Goal: Information Seeking & Learning: Find specific fact

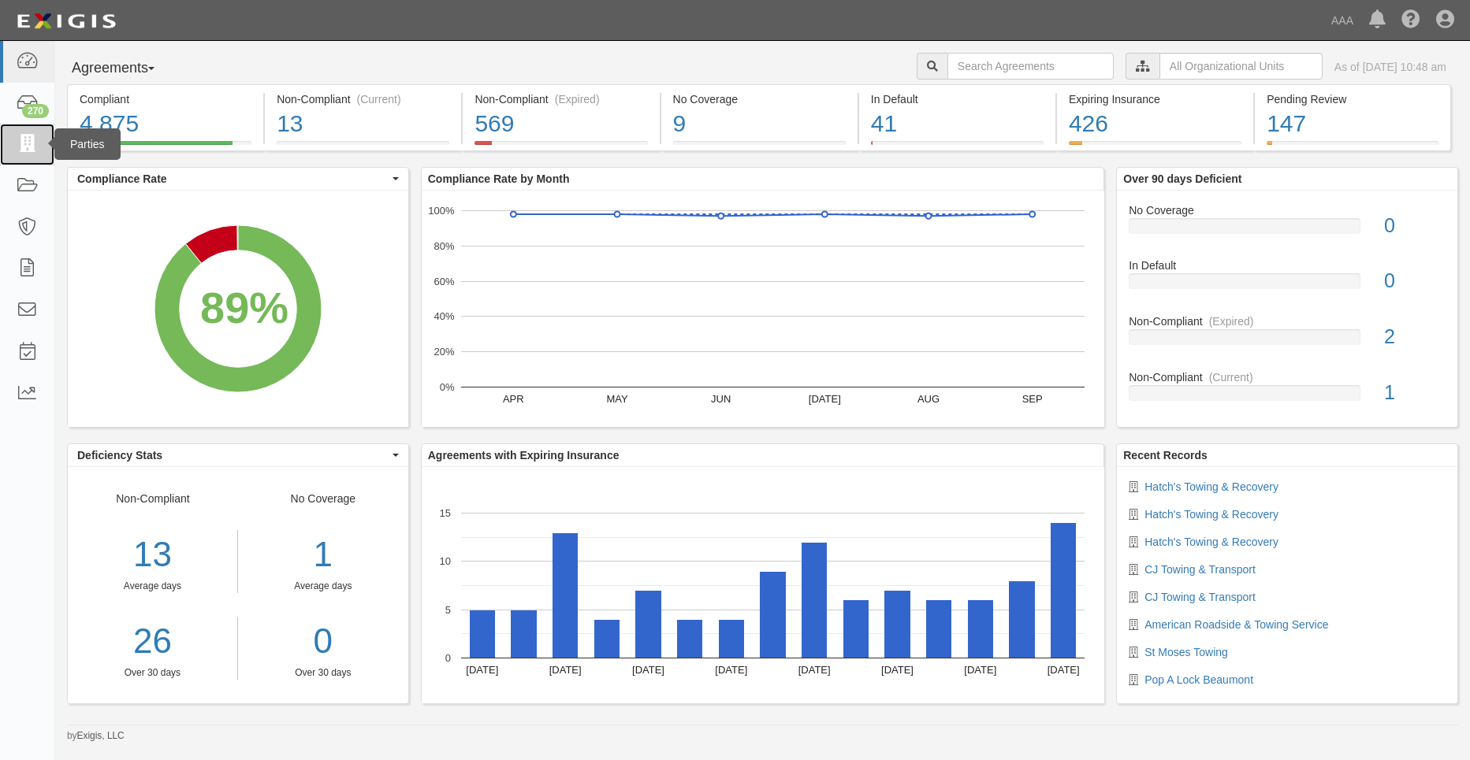
click at [26, 143] on icon at bounding box center [27, 145] width 22 height 18
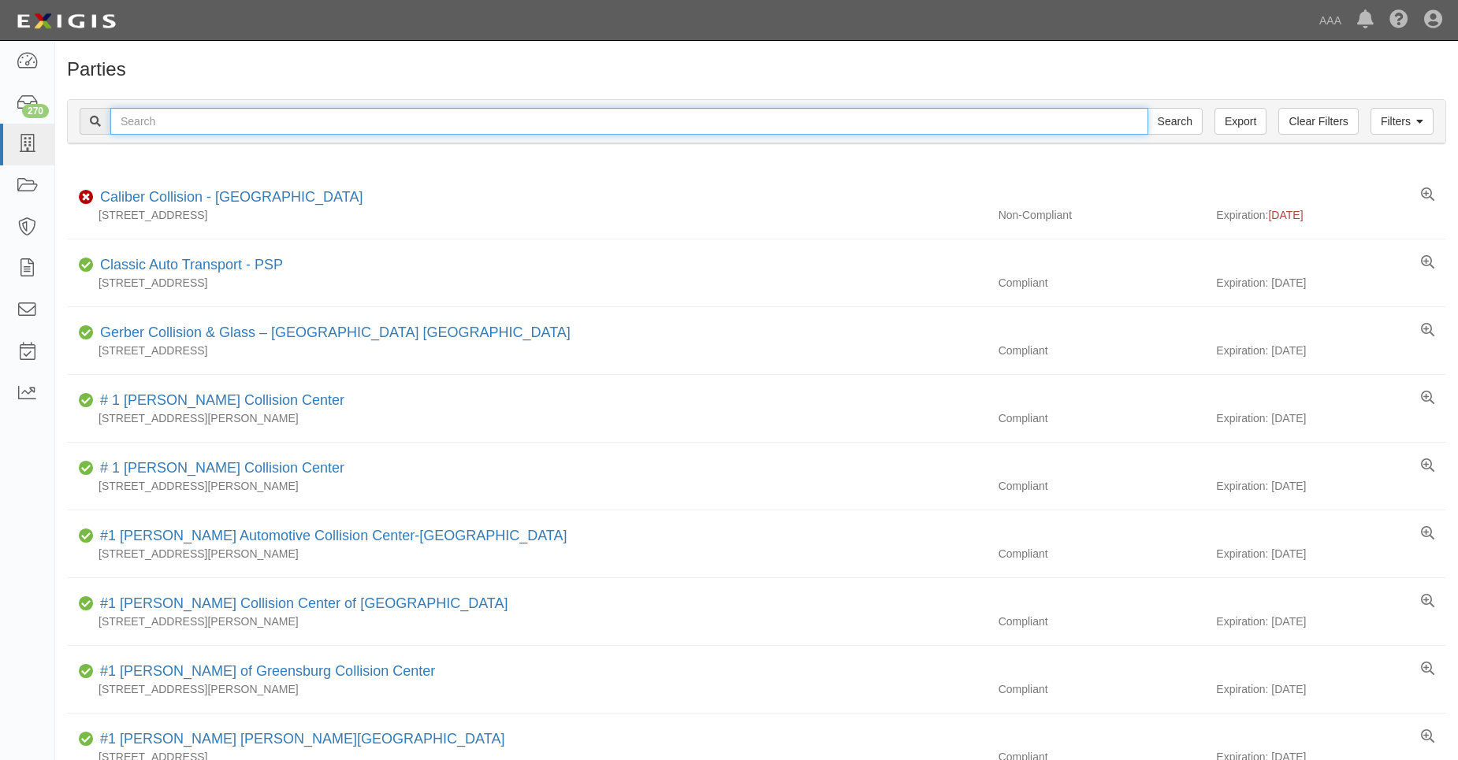
click at [215, 122] on input "text" at bounding box center [629, 121] width 1038 height 27
type input "31871"
click at [1147, 108] on input "Search" at bounding box center [1174, 121] width 55 height 27
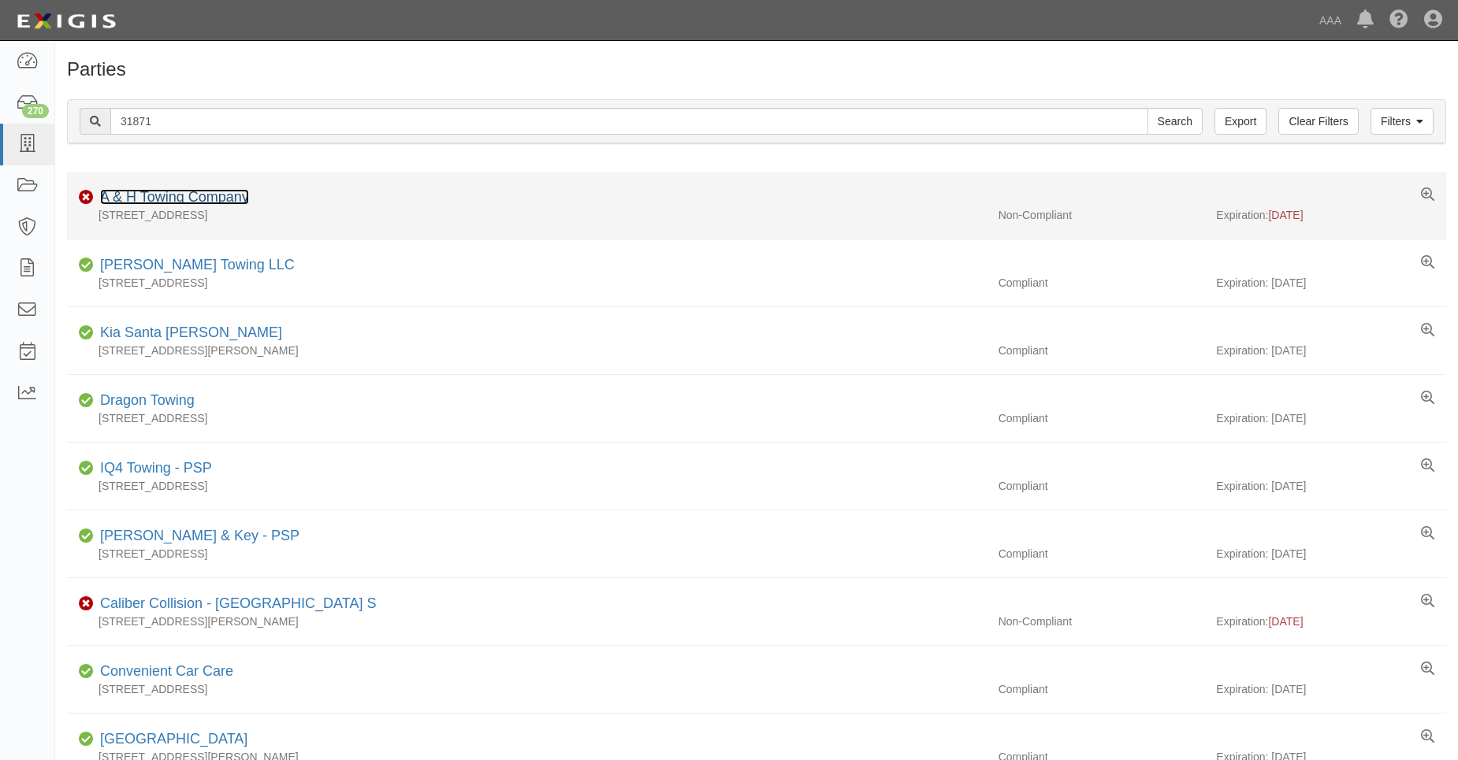
click at [179, 203] on link "A & H Towing Company" at bounding box center [174, 197] width 149 height 16
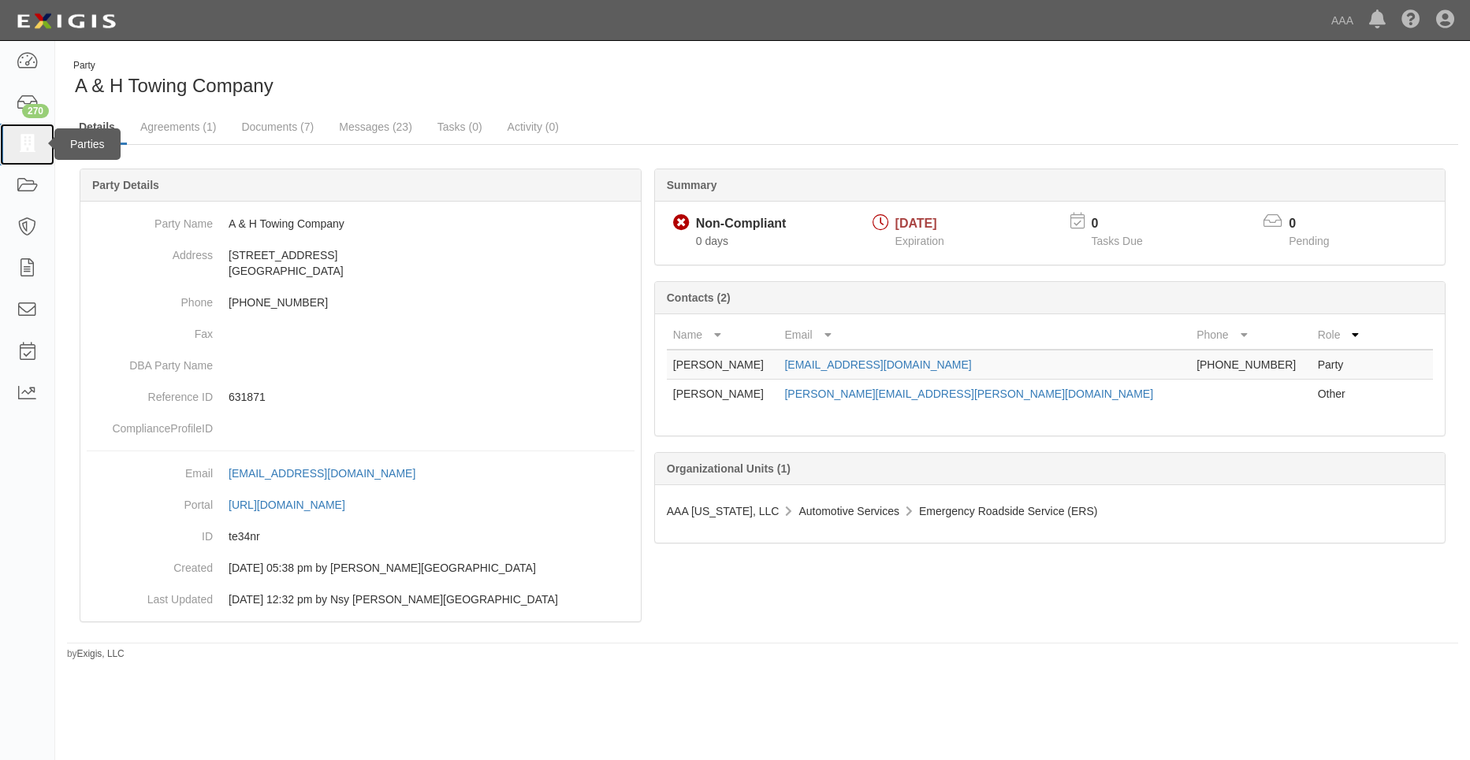
click at [34, 139] on icon at bounding box center [27, 145] width 22 height 18
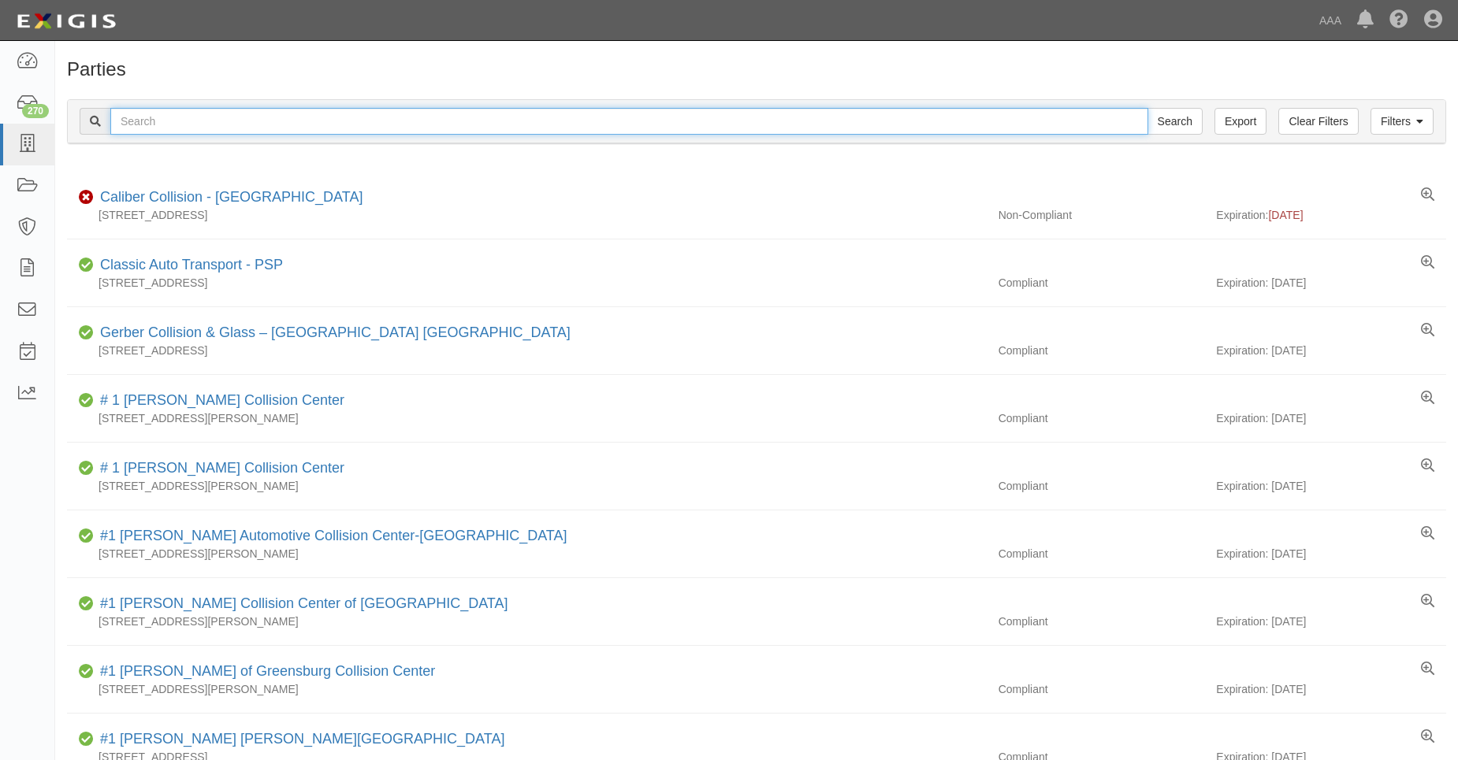
click at [191, 122] on input "text" at bounding box center [629, 121] width 1038 height 27
type input "31770"
click at [1147, 108] on input "Search" at bounding box center [1174, 121] width 55 height 27
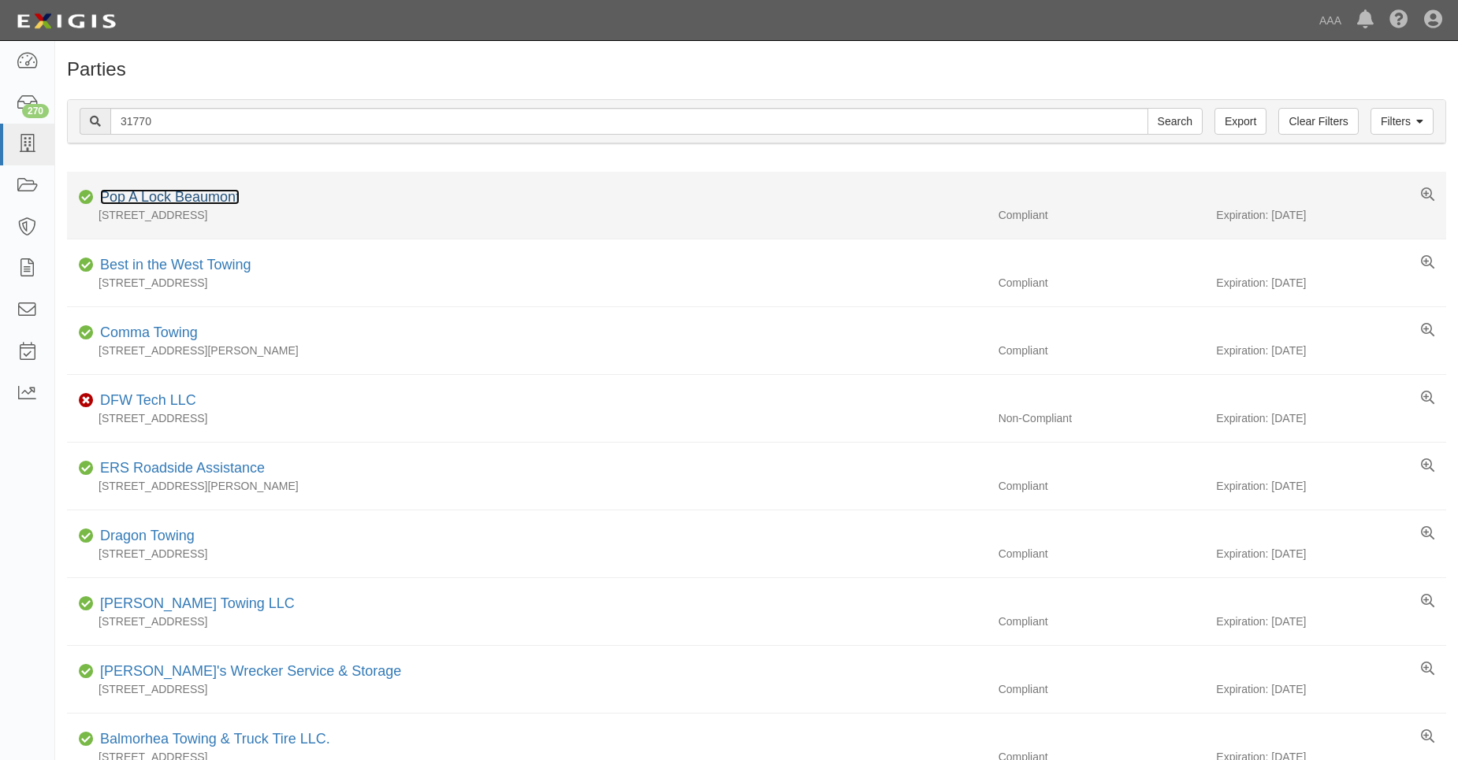
click at [182, 193] on link "Pop A Lock Beaumont" at bounding box center [169, 197] width 139 height 16
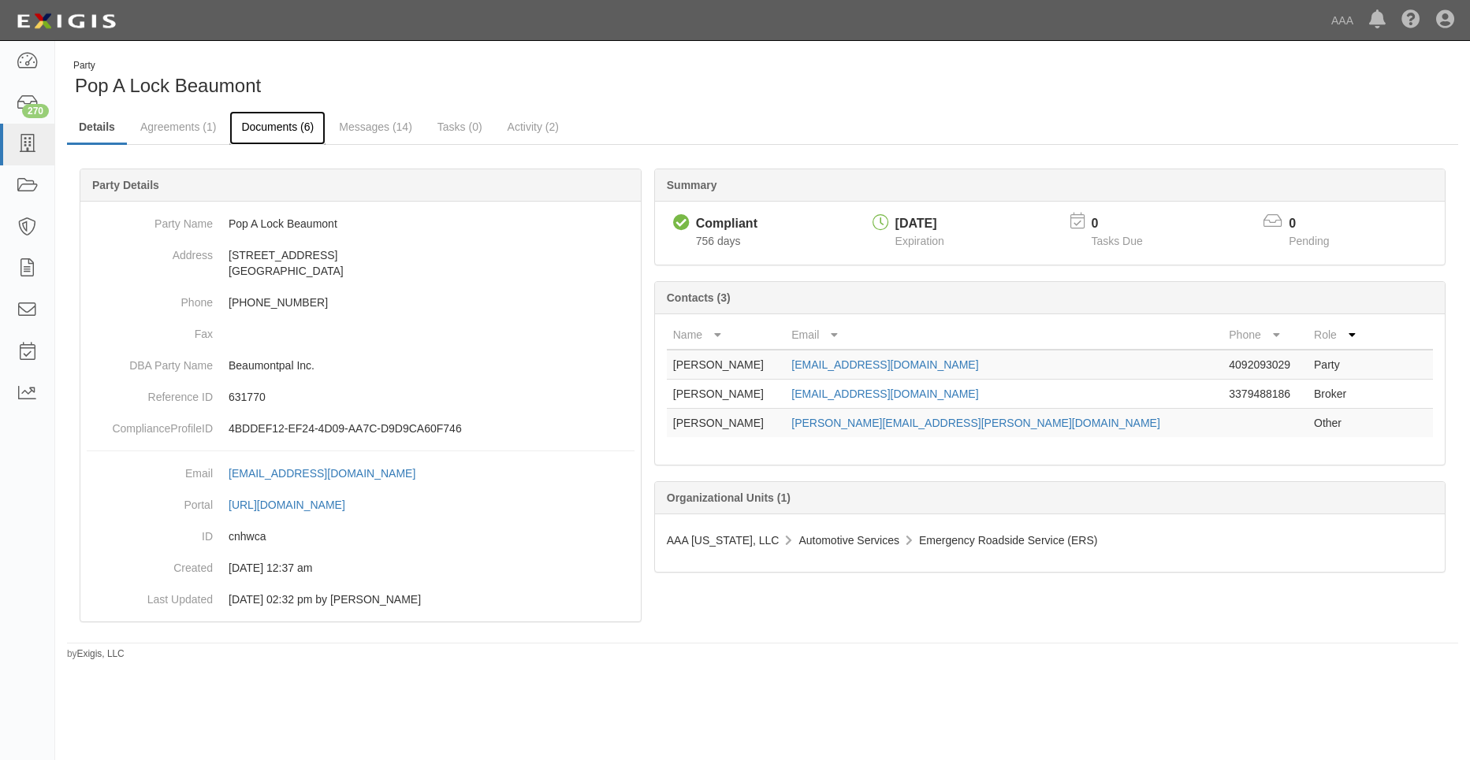
click at [272, 121] on link "Documents (6)" at bounding box center [277, 128] width 96 height 34
click at [36, 143] on icon at bounding box center [27, 145] width 22 height 18
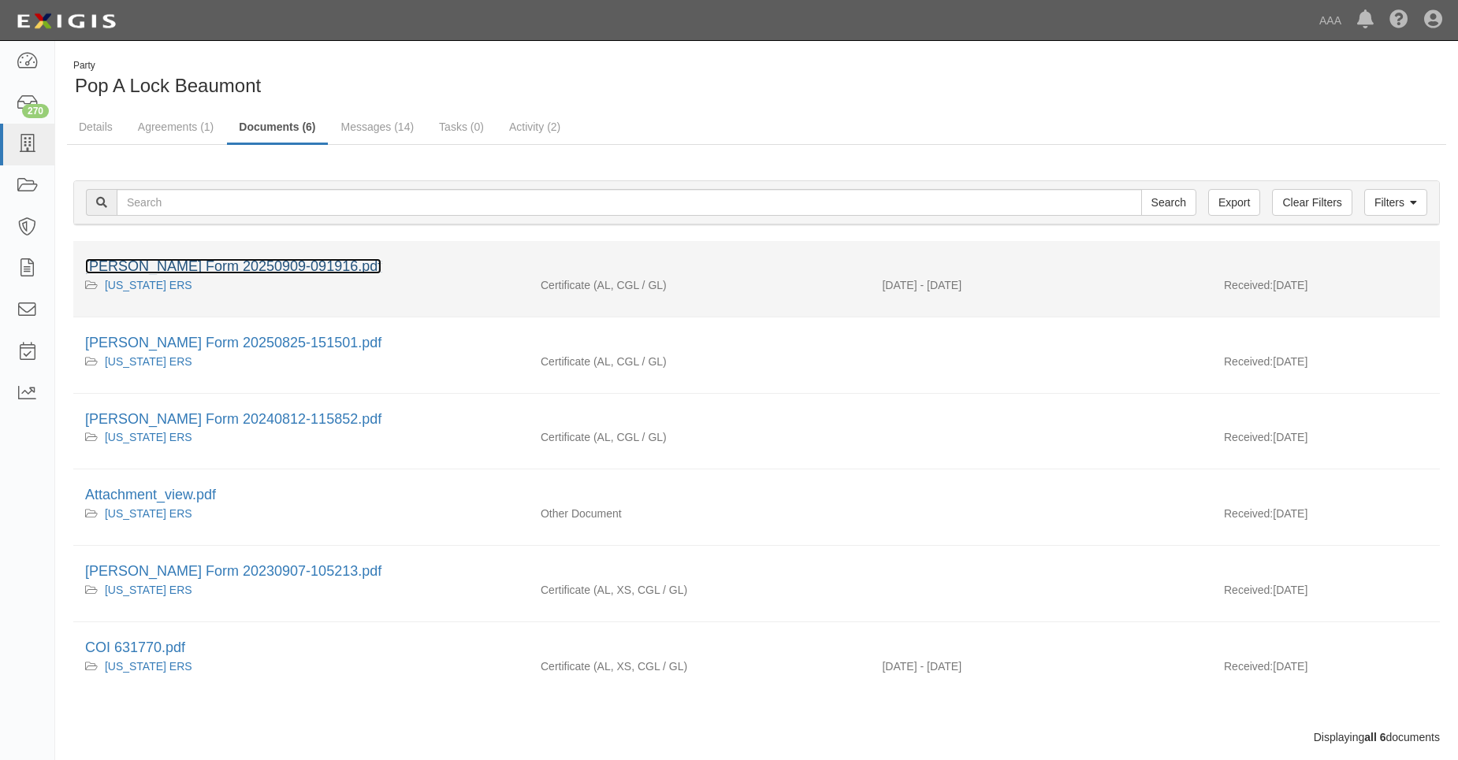
click at [232, 269] on link "[PERSON_NAME] Form 20250909-091916.pdf" at bounding box center [233, 266] width 296 height 16
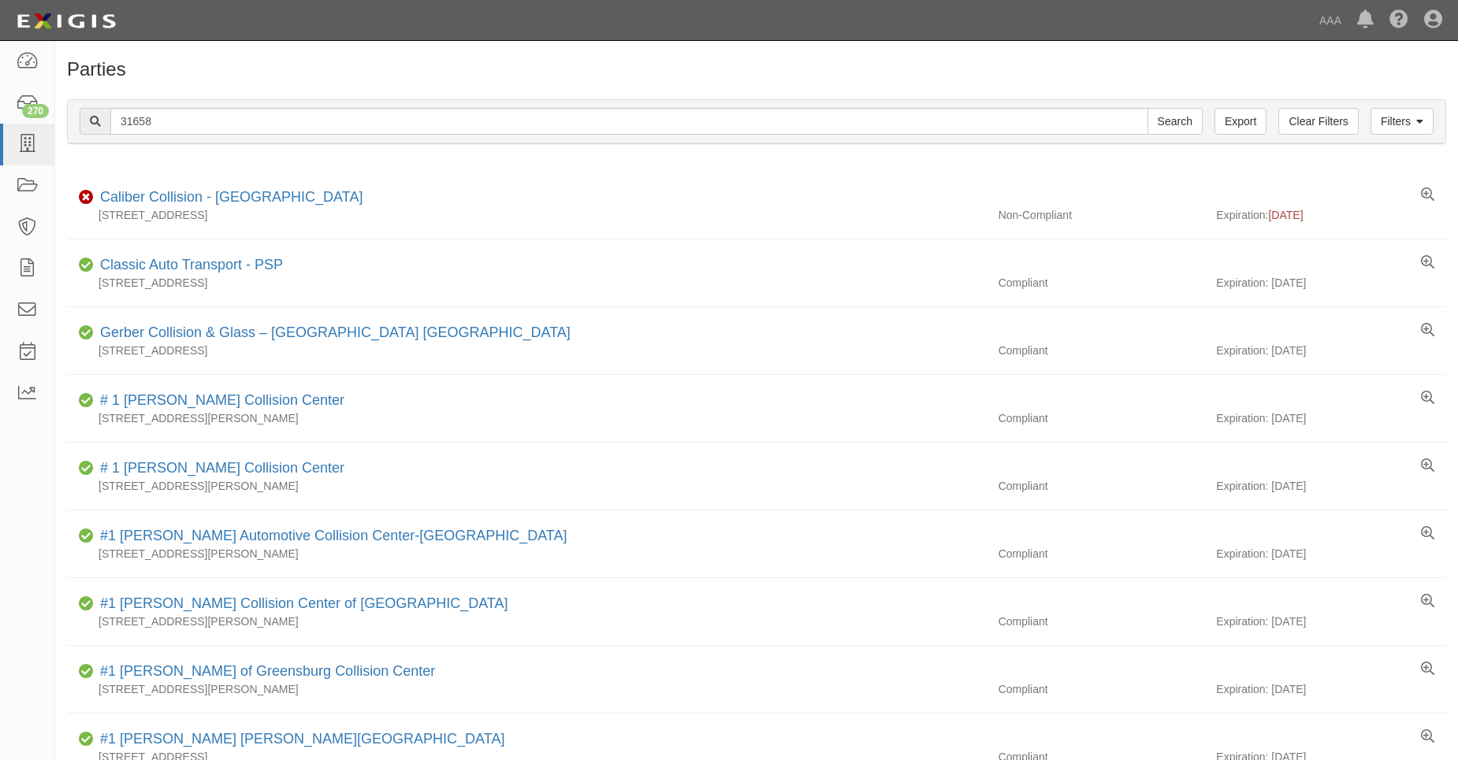
type input "31658"
click at [1147, 108] on input "Search" at bounding box center [1174, 121] width 55 height 27
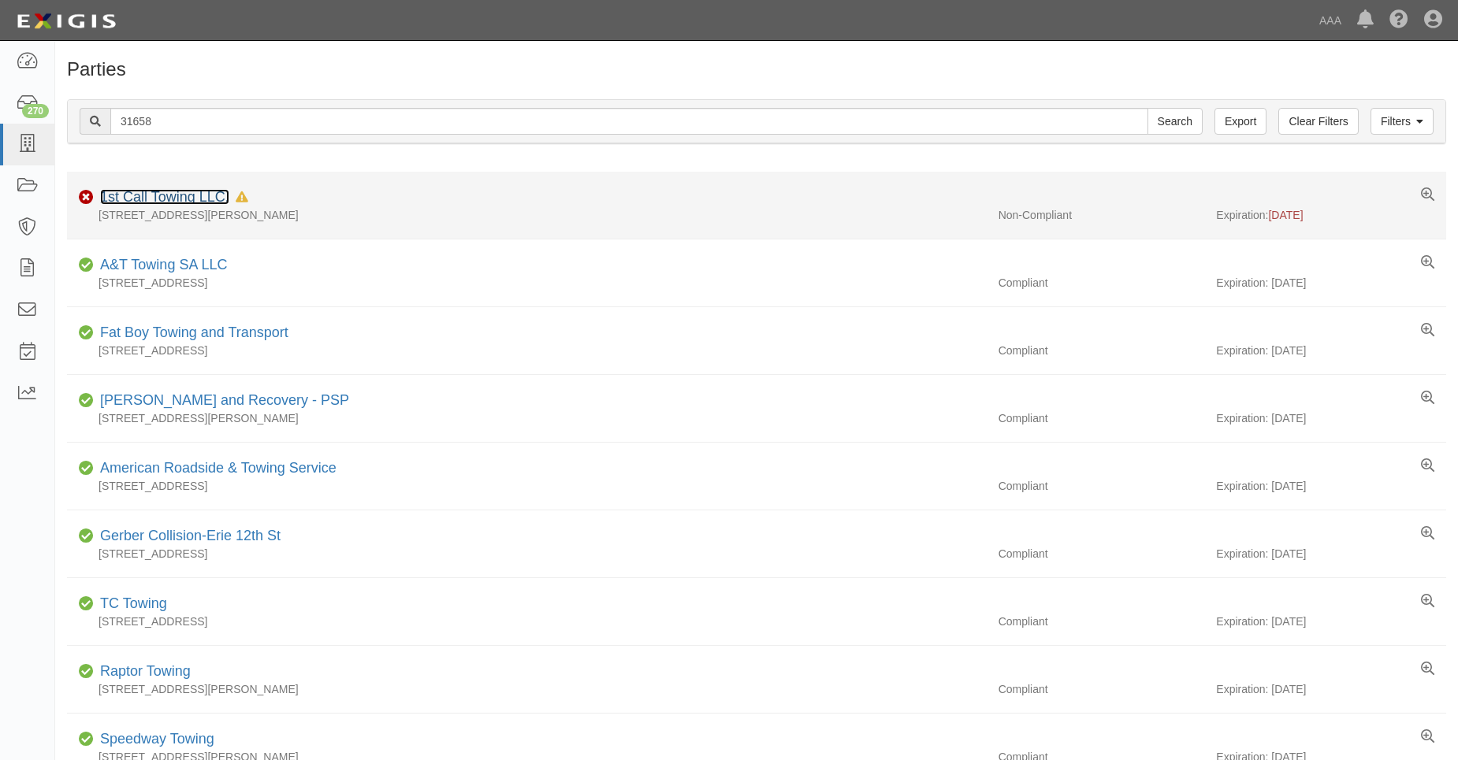
click at [155, 190] on link "1st Call Towing LLC." at bounding box center [164, 197] width 129 height 16
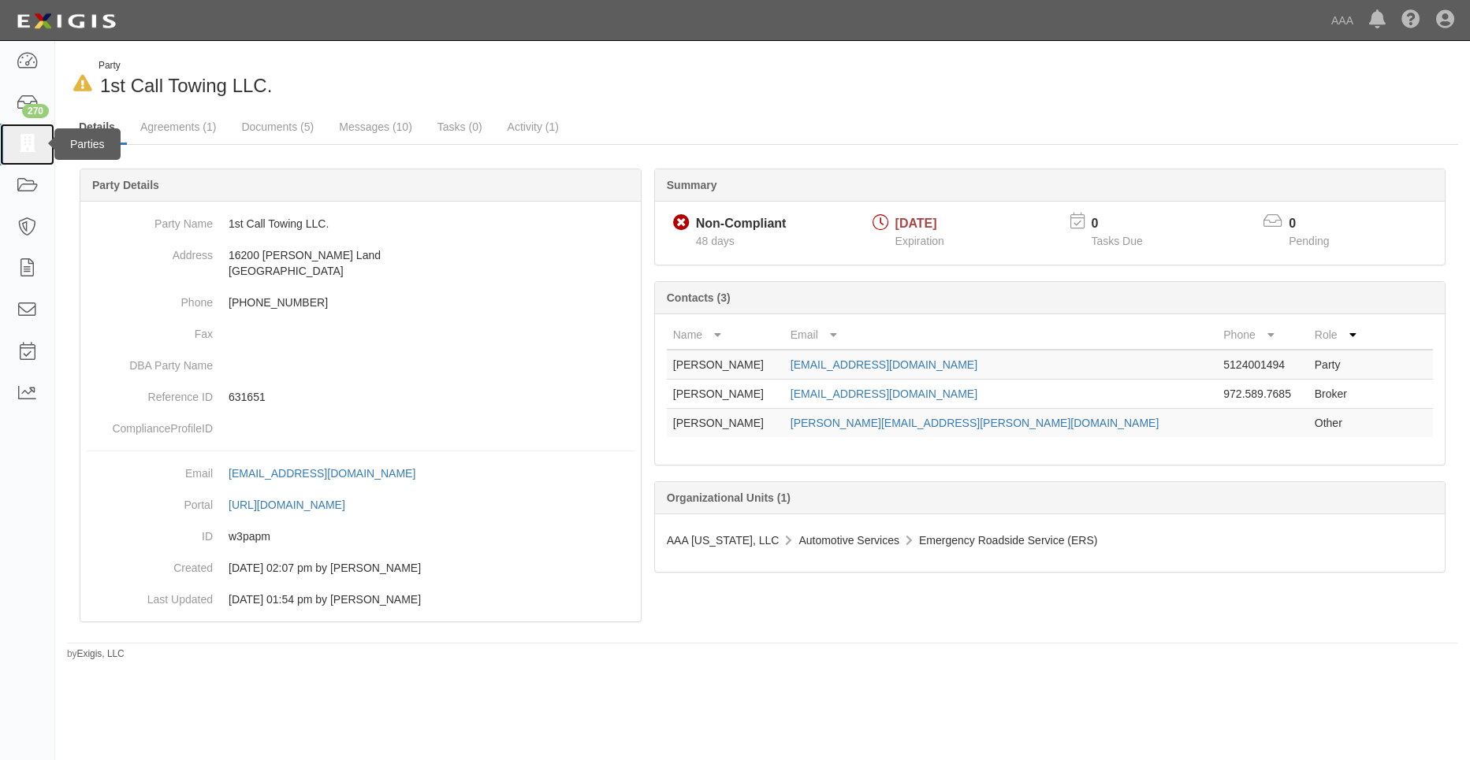
click at [26, 141] on icon at bounding box center [27, 145] width 22 height 18
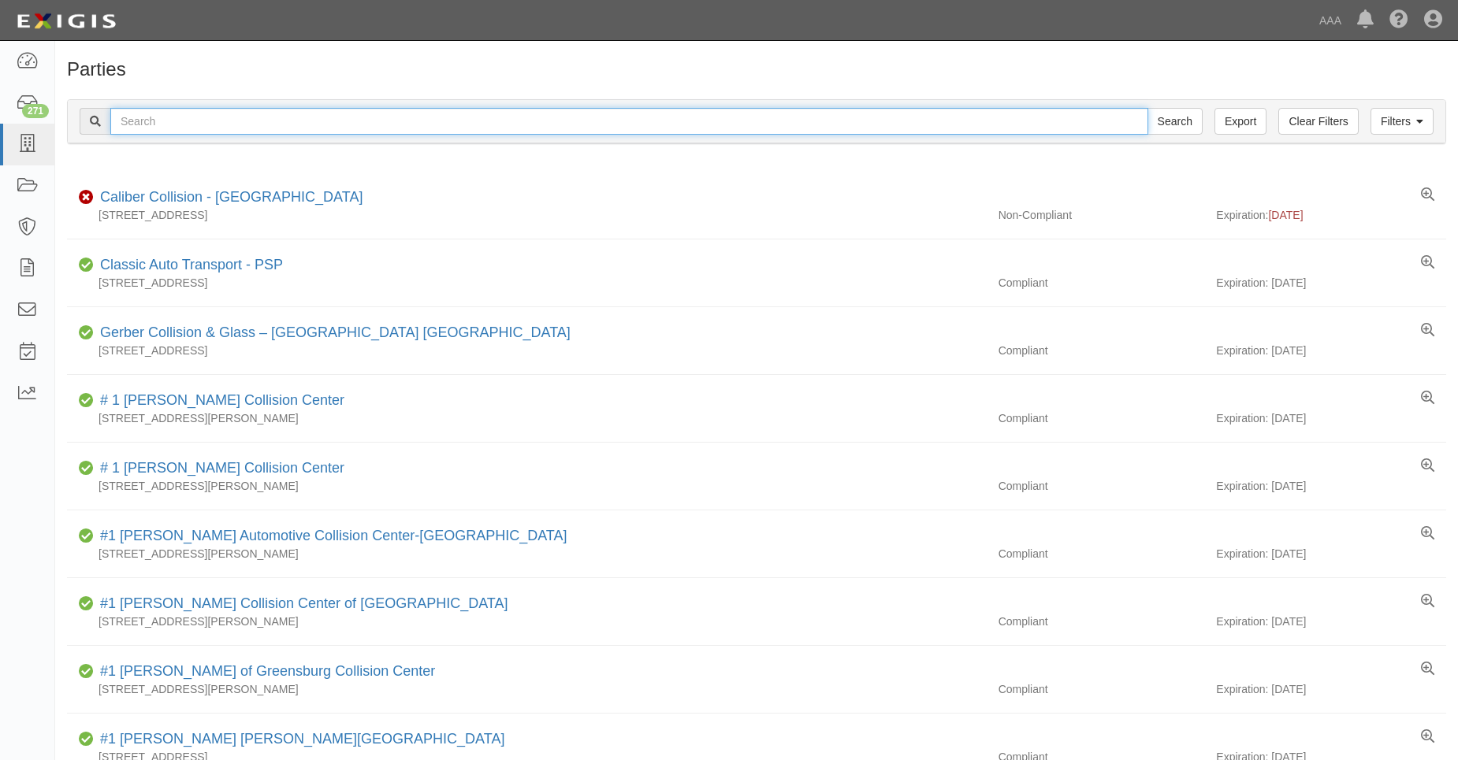
click at [178, 126] on input "text" at bounding box center [629, 121] width 1038 height 27
type input "31218"
click at [1147, 108] on input "Search" at bounding box center [1174, 121] width 55 height 27
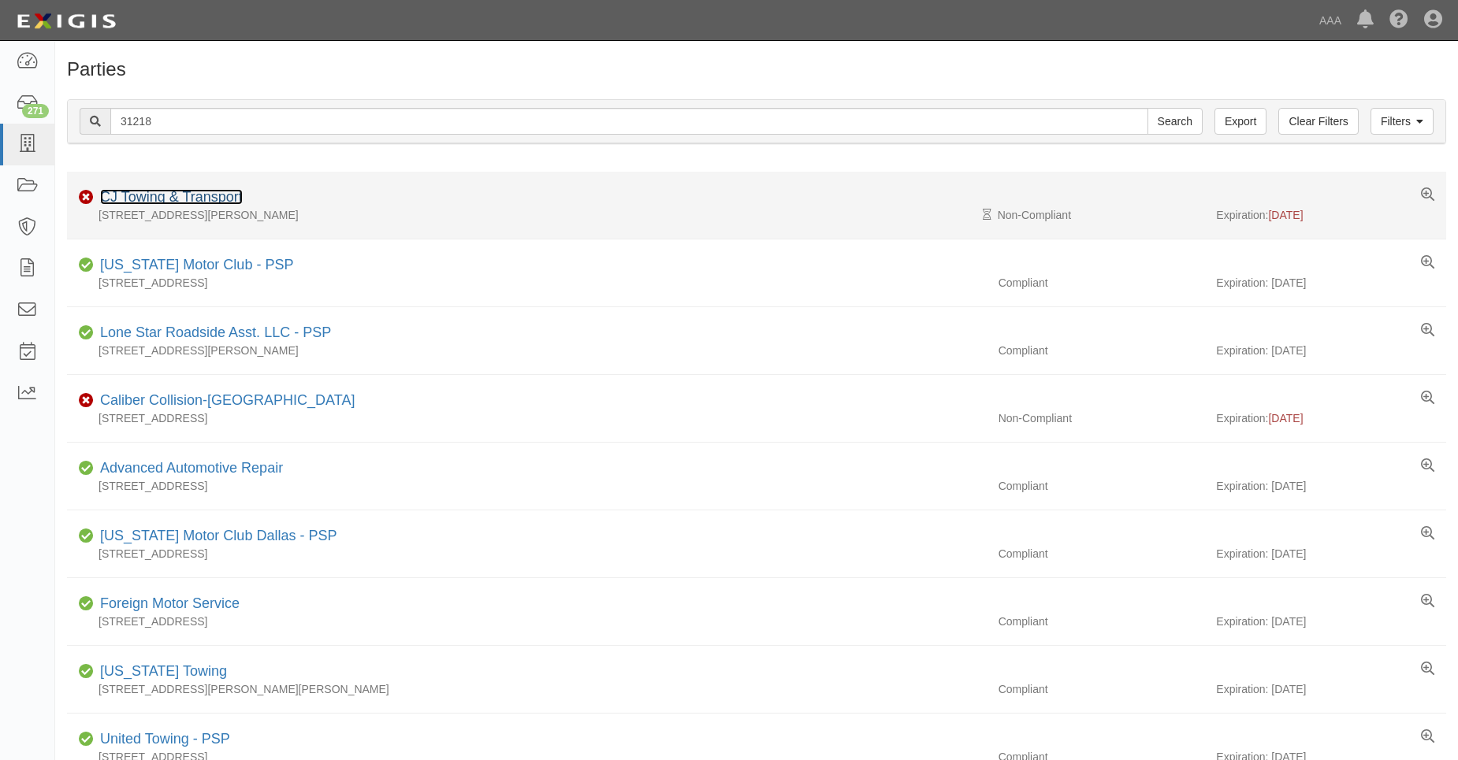
click at [195, 195] on link "CJ Towing & Transport" at bounding box center [171, 197] width 143 height 16
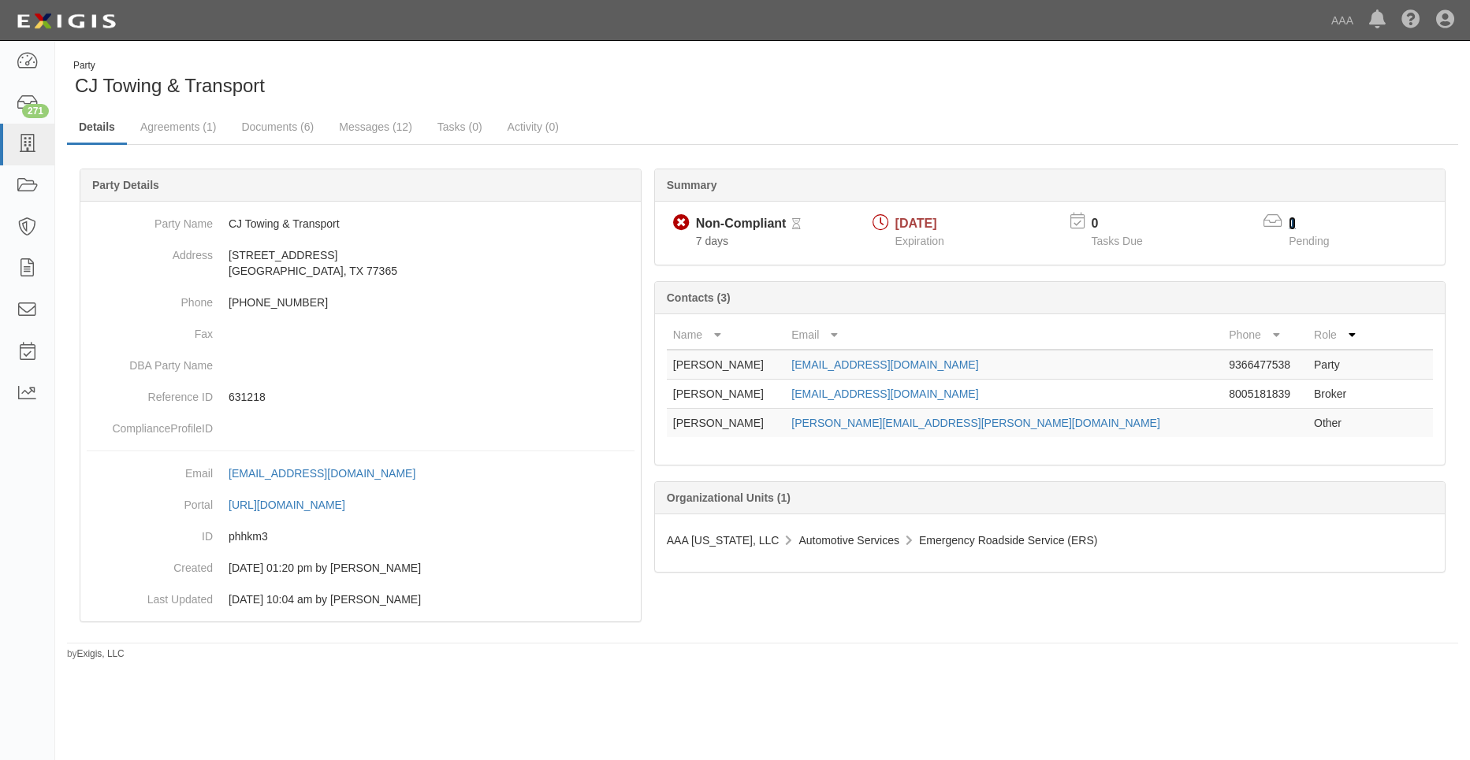
click at [1290, 226] on link "1" at bounding box center [1292, 223] width 7 height 13
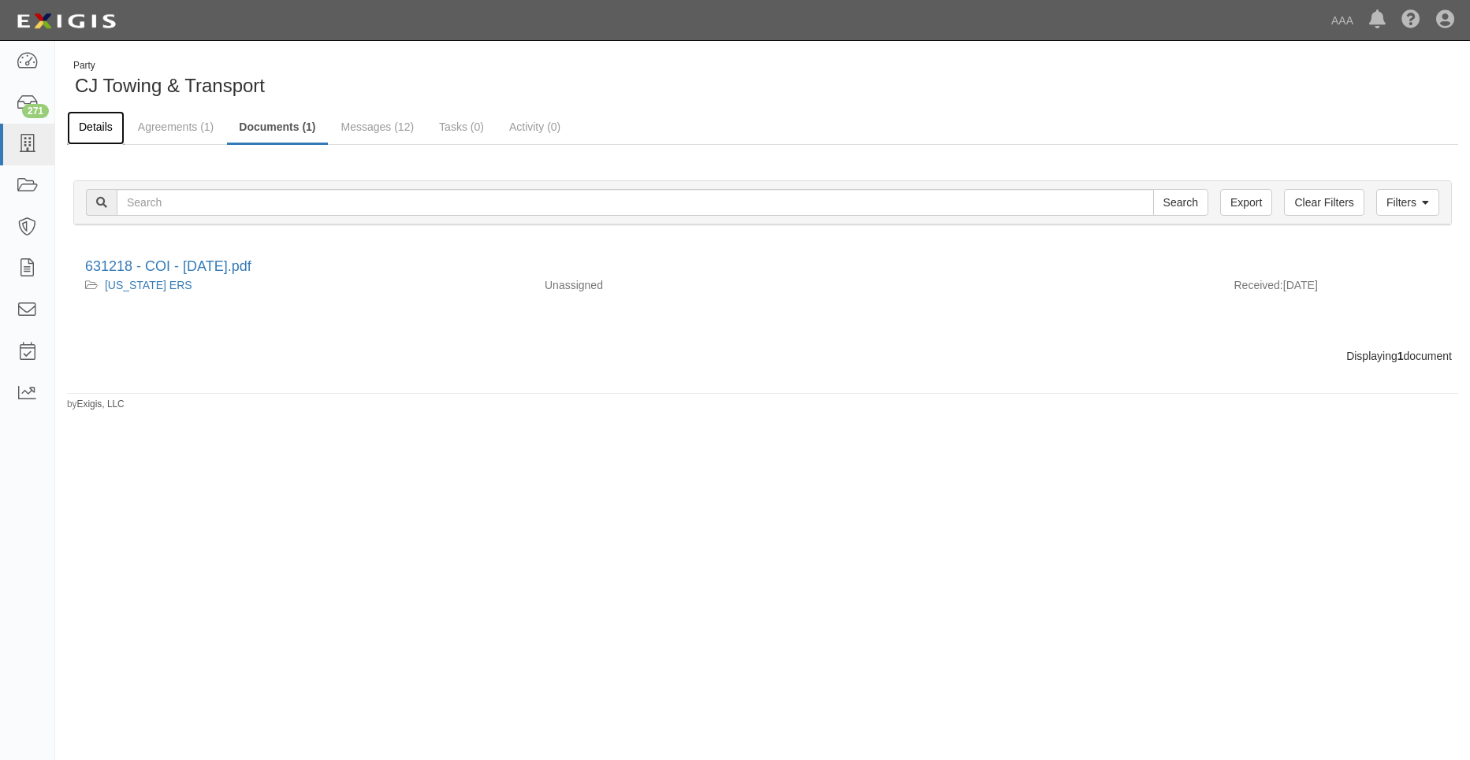
click at [109, 129] on link "Details" at bounding box center [96, 128] width 58 height 34
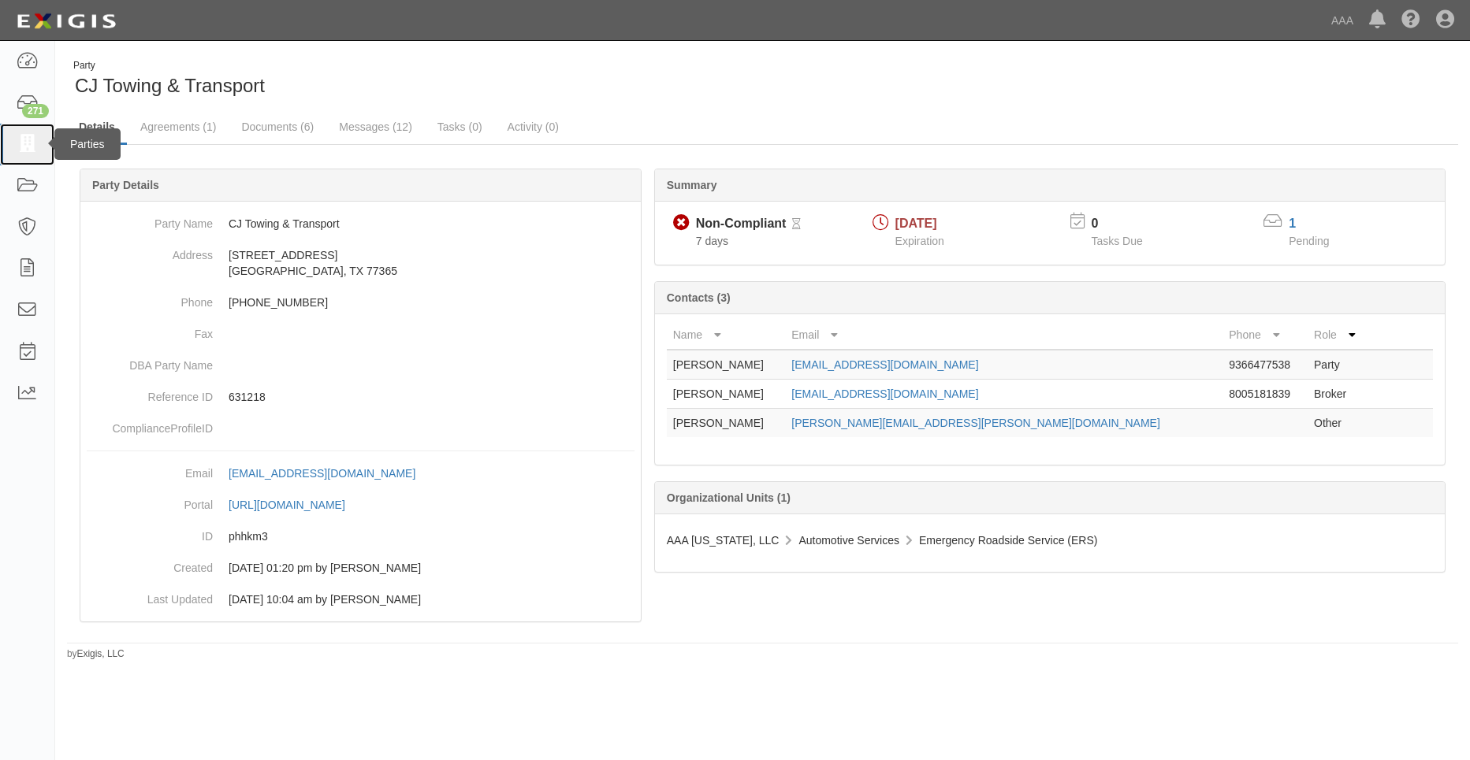
click at [37, 135] on link at bounding box center [27, 145] width 54 height 42
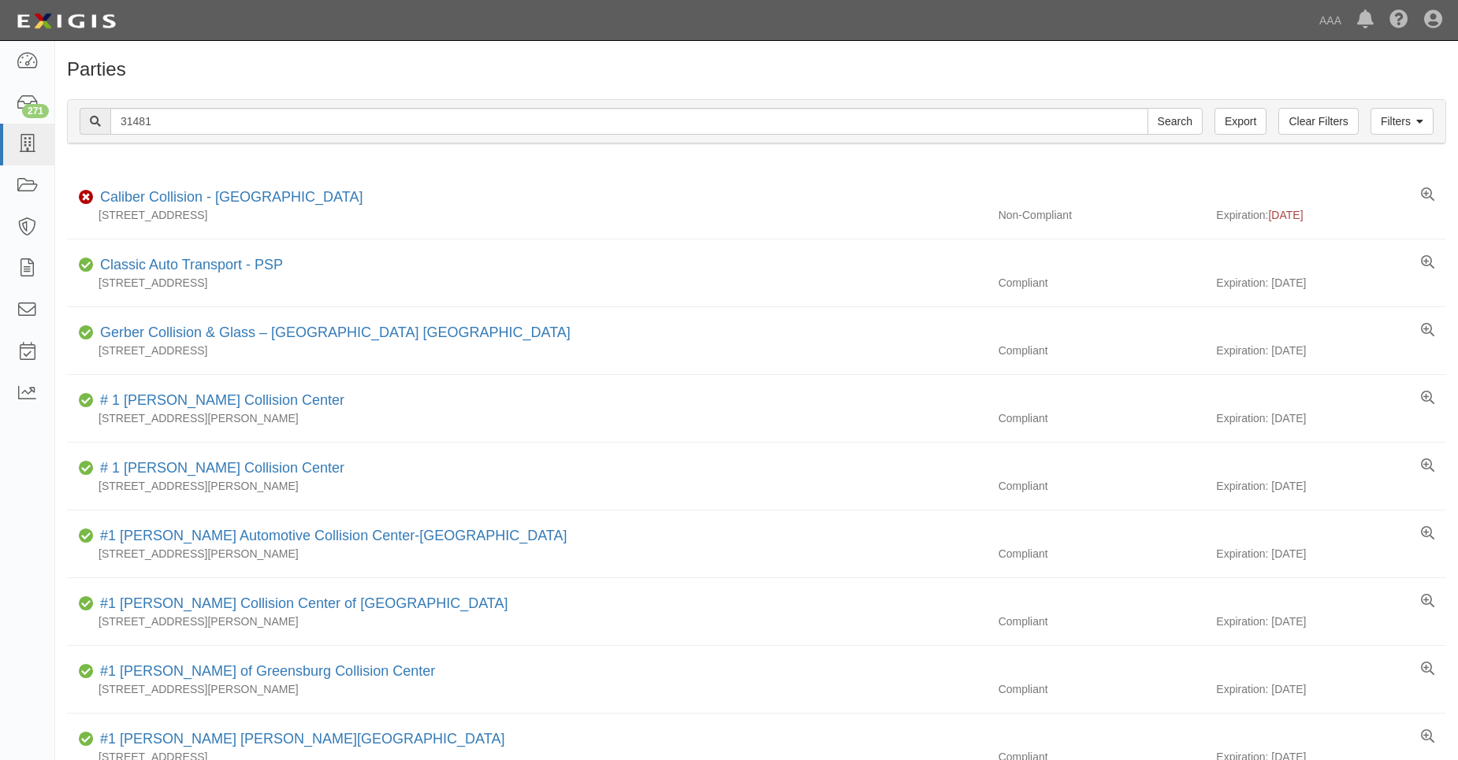
type input "31481"
click at [1147, 108] on input "Search" at bounding box center [1174, 121] width 55 height 27
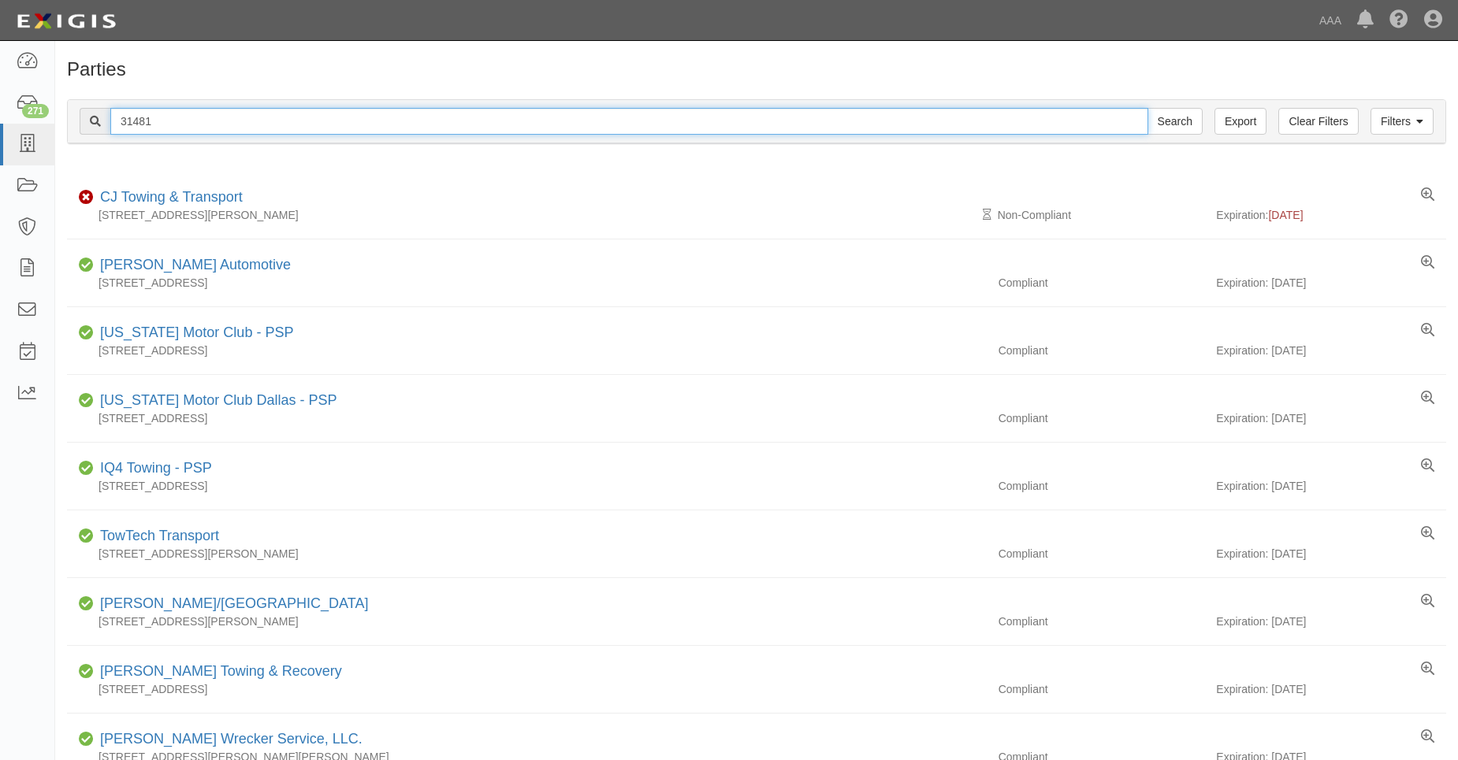
click at [207, 119] on input "31481" at bounding box center [629, 121] width 1038 height 27
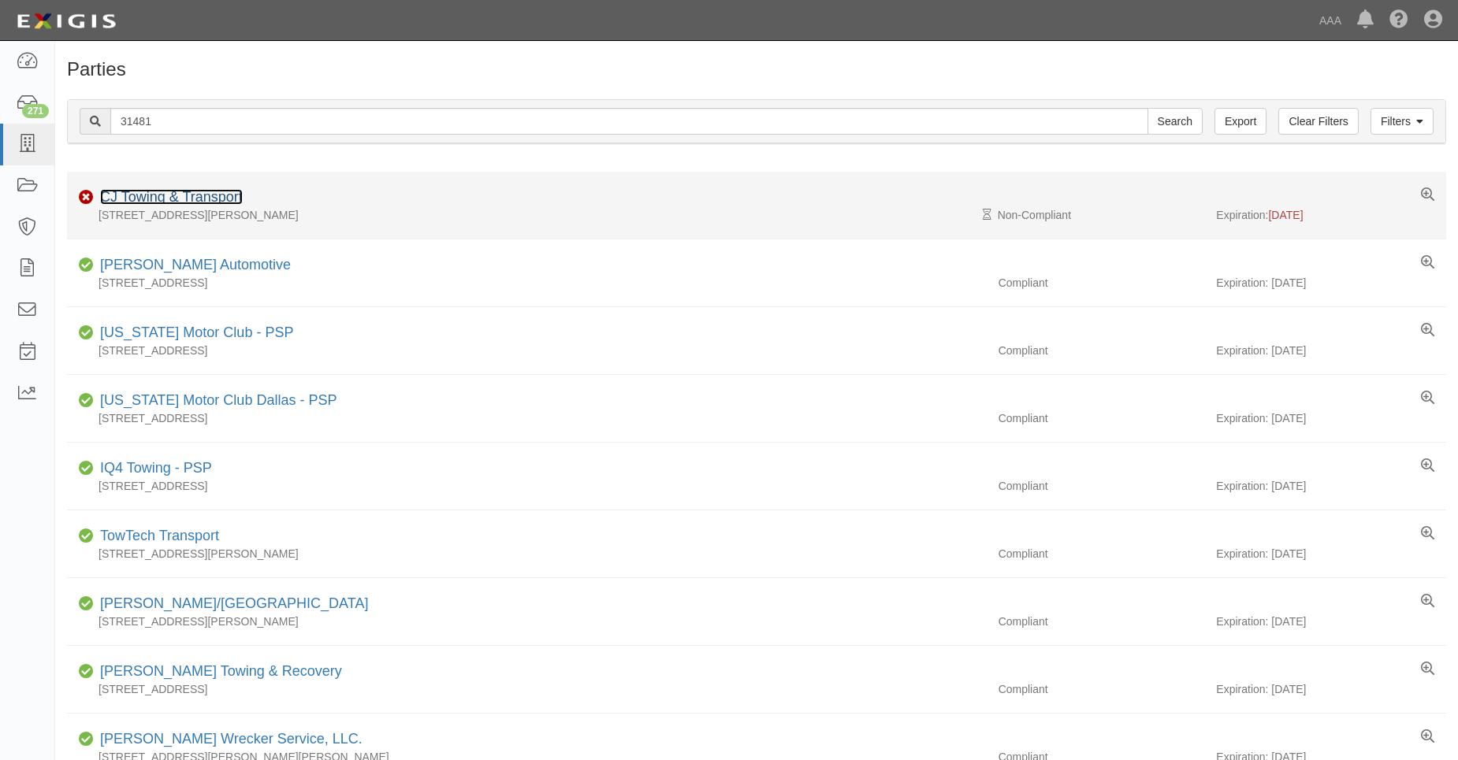
click at [149, 196] on link "CJ Towing & Transport" at bounding box center [171, 197] width 143 height 16
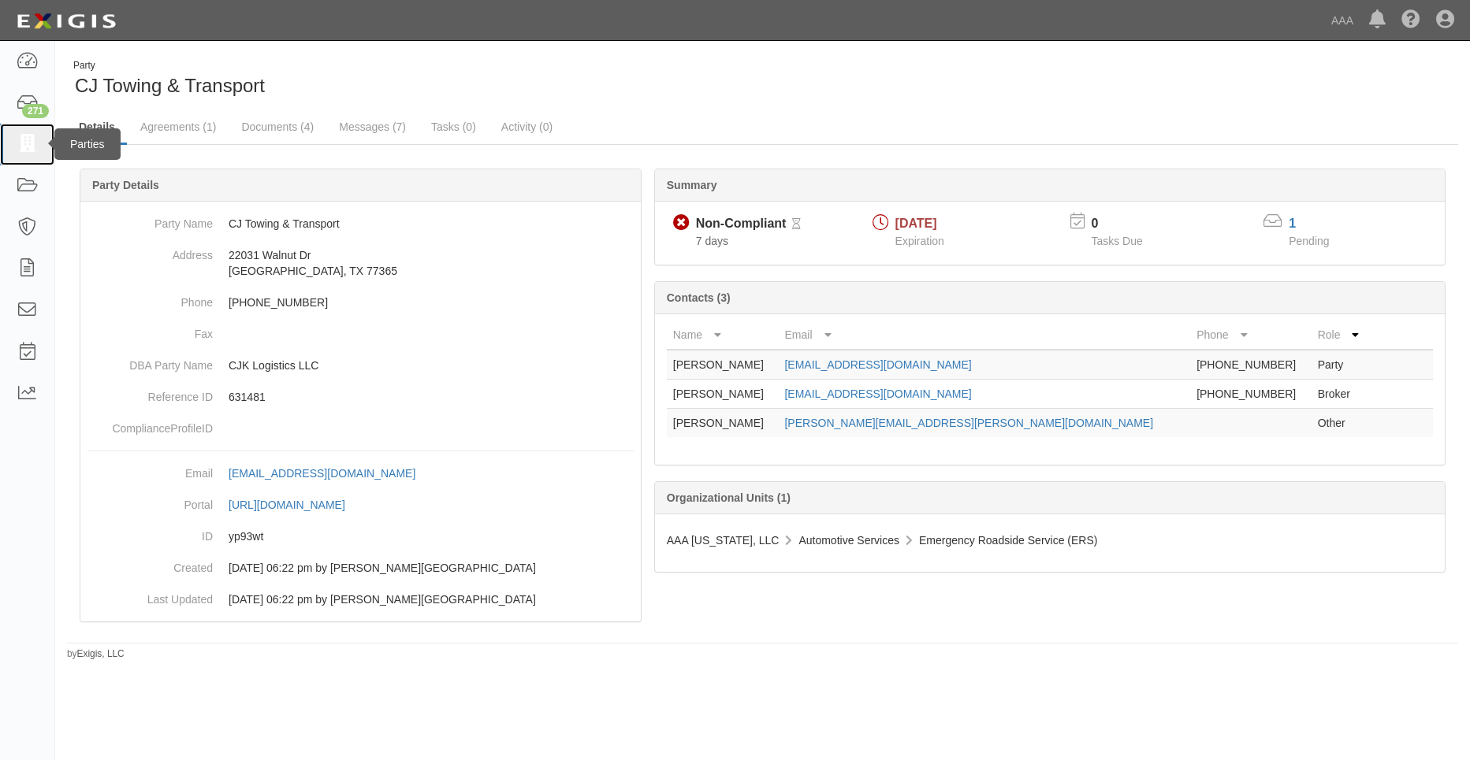
click at [37, 137] on icon at bounding box center [27, 145] width 22 height 18
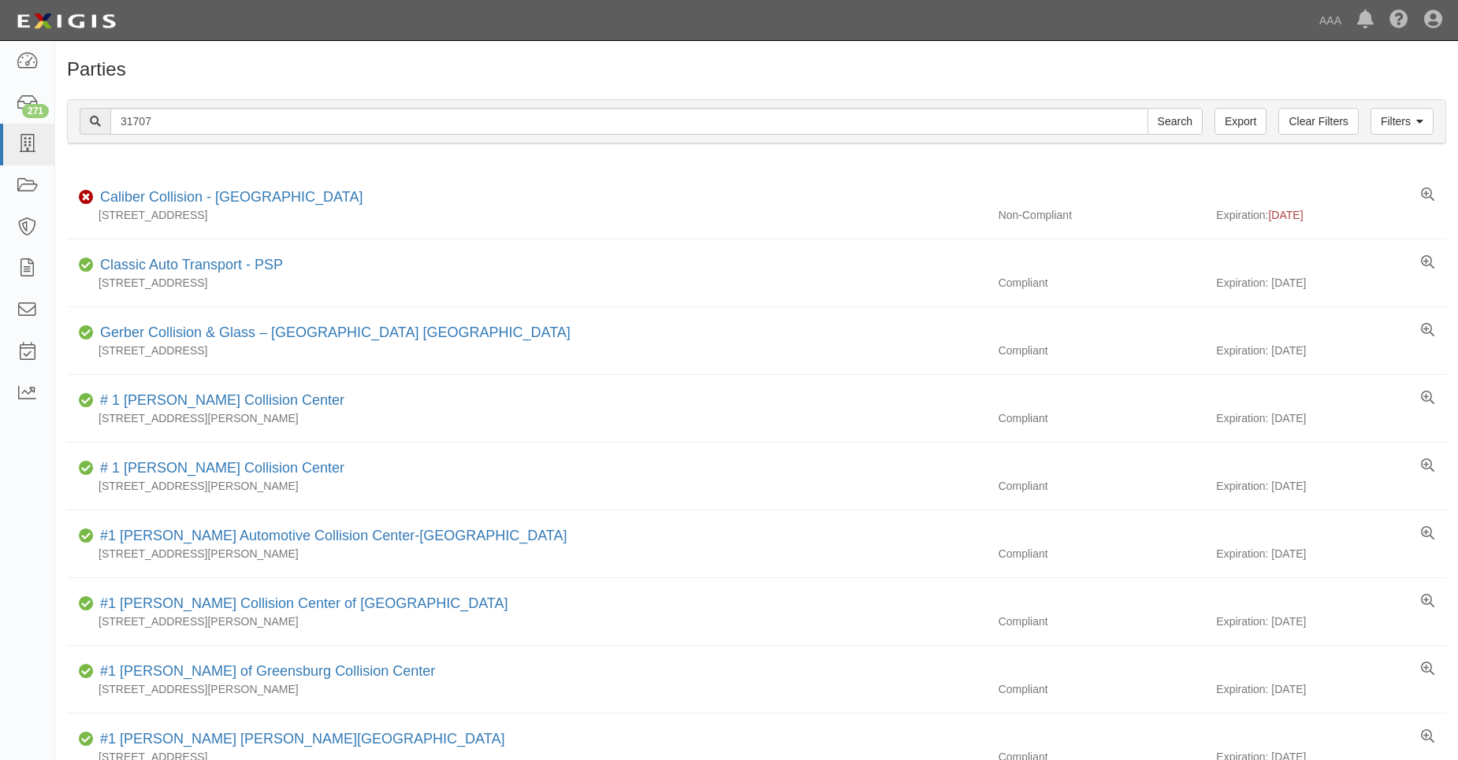
type input "31707"
click at [1147, 108] on input "Search" at bounding box center [1174, 121] width 55 height 27
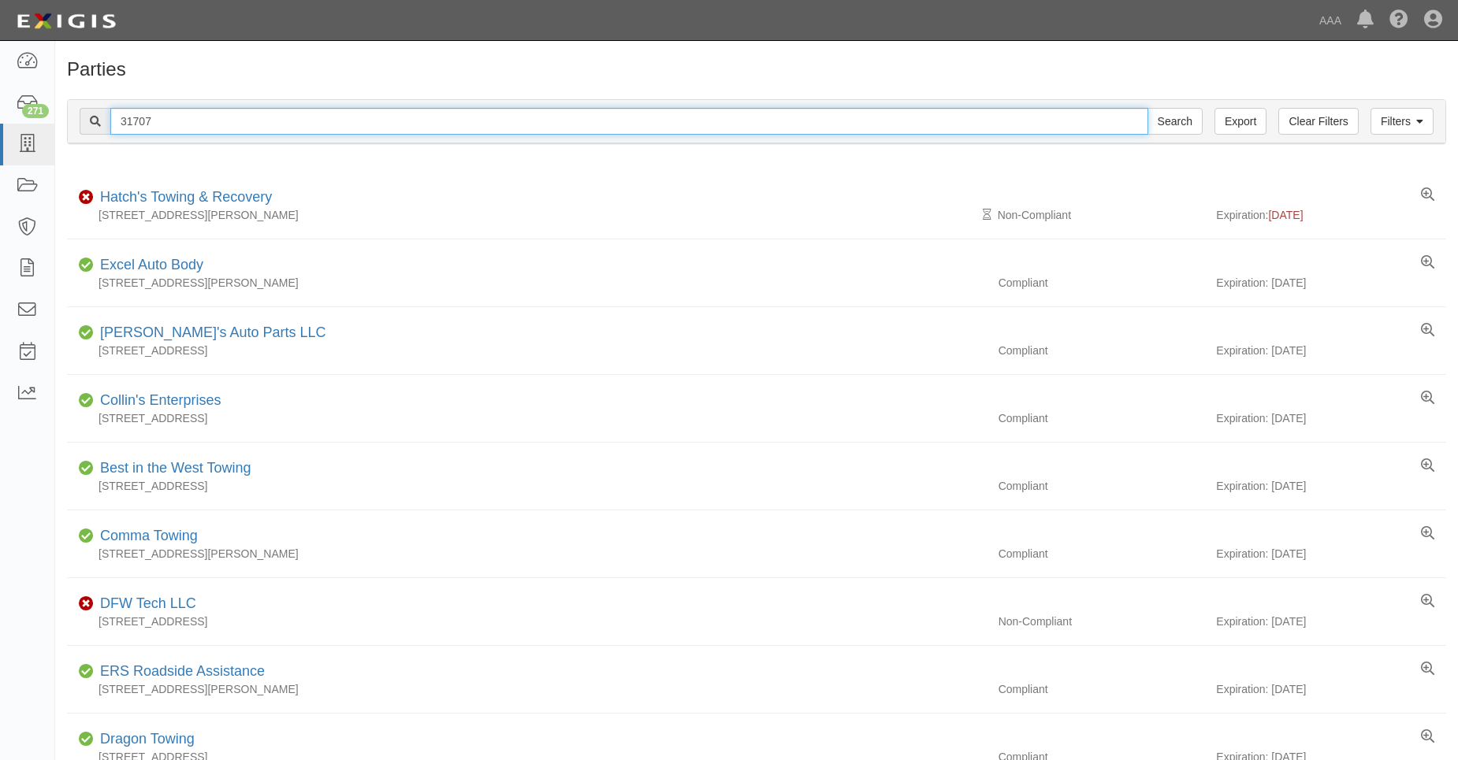
click at [150, 125] on input "31707" at bounding box center [629, 121] width 1038 height 27
drag, startPoint x: 139, startPoint y: 120, endPoint x: 162, endPoint y: 127, distance: 23.9
click at [162, 127] on input "31707" at bounding box center [629, 121] width 1038 height 27
type input "31744"
click at [1147, 108] on input "Search" at bounding box center [1174, 121] width 55 height 27
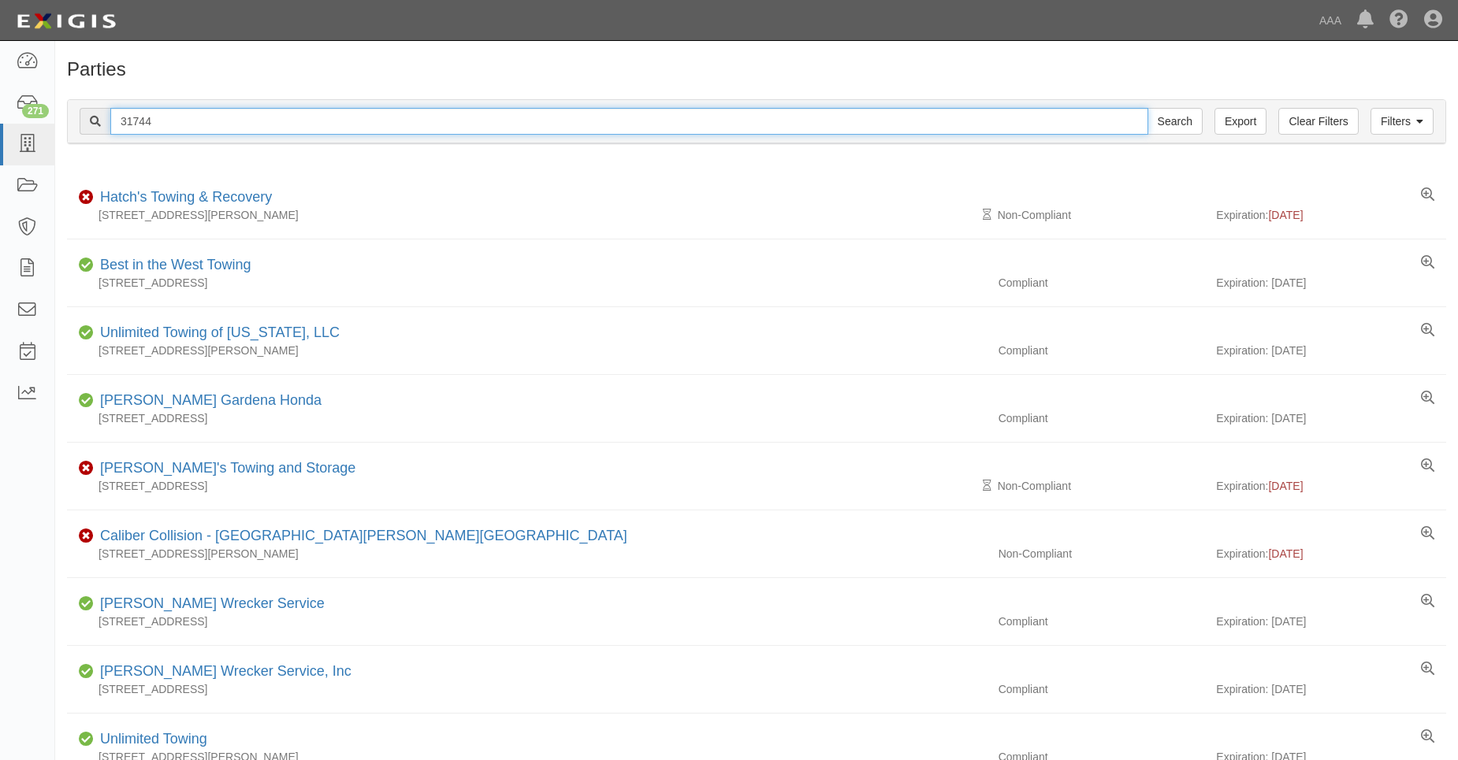
drag, startPoint x: 143, startPoint y: 121, endPoint x: 153, endPoint y: 122, distance: 10.4
click at [153, 122] on input "31744" at bounding box center [629, 121] width 1038 height 27
click at [153, 123] on input "31744" at bounding box center [629, 121] width 1038 height 27
drag, startPoint x: 138, startPoint y: 120, endPoint x: 156, endPoint y: 123, distance: 18.4
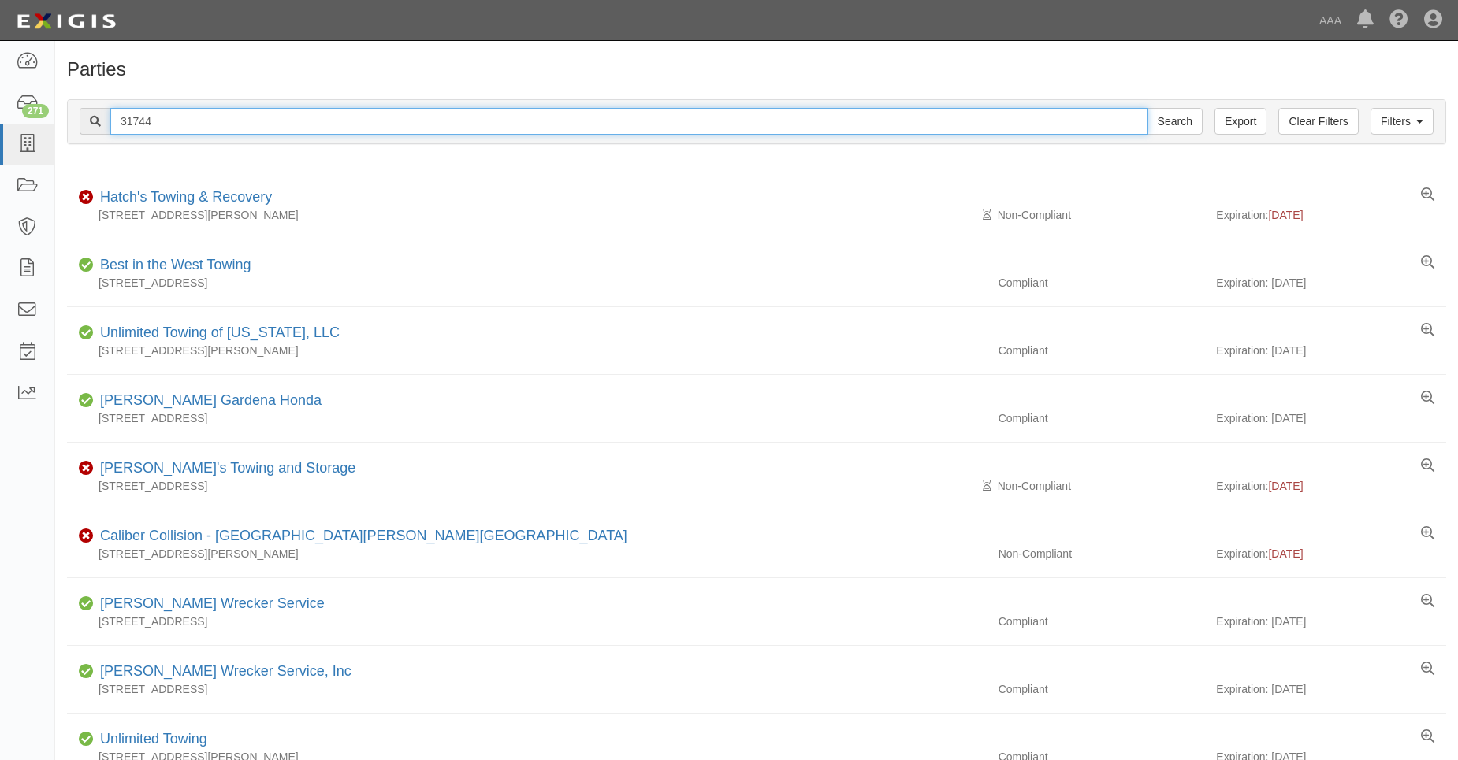
click at [156, 123] on input "31744" at bounding box center [629, 121] width 1038 height 27
type input "31751"
click at [1147, 108] on input "Search" at bounding box center [1174, 121] width 55 height 27
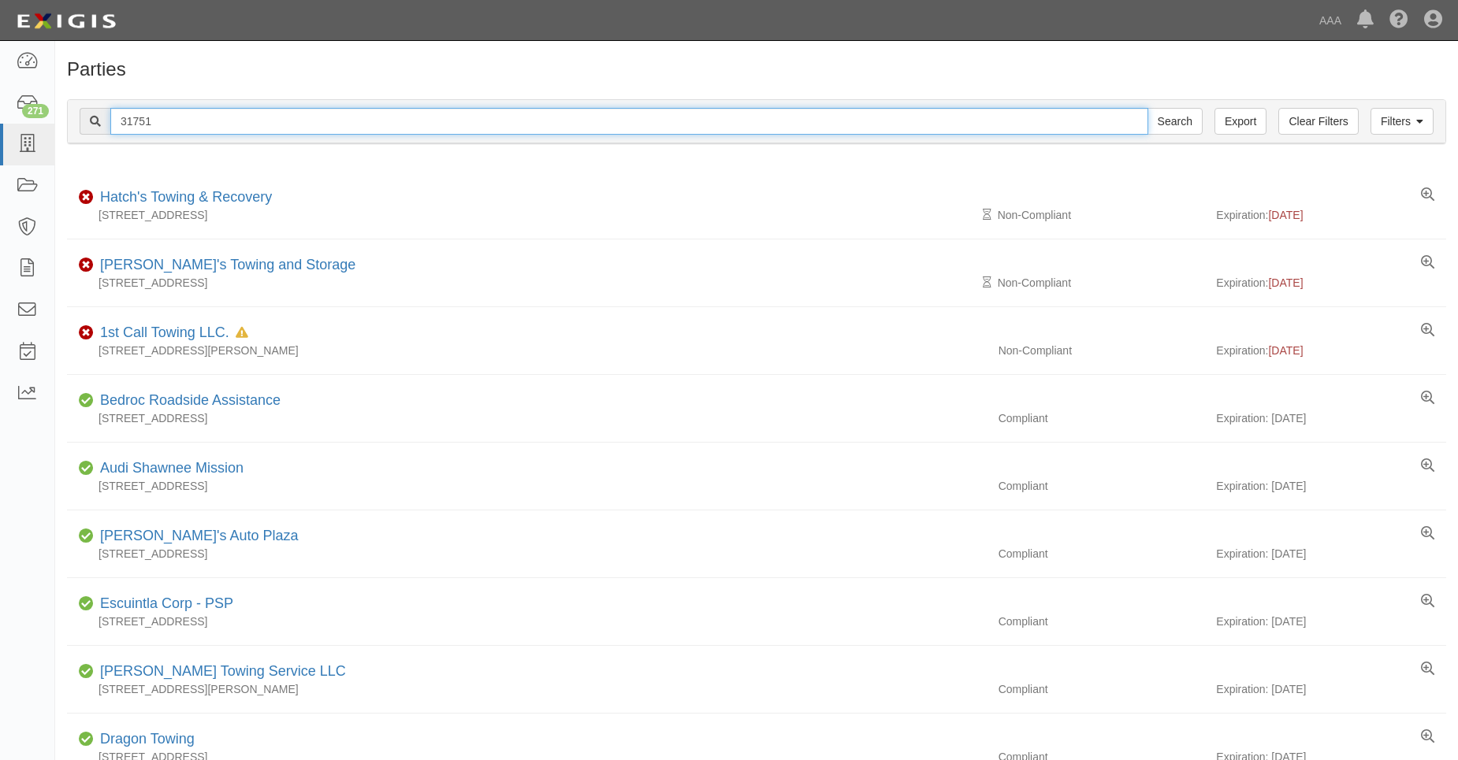
click at [146, 119] on input "31751" at bounding box center [629, 121] width 1038 height 27
drag, startPoint x: 136, startPoint y: 120, endPoint x: 158, endPoint y: 125, distance: 22.7
click at [158, 125] on input "31751" at bounding box center [629, 121] width 1038 height 27
type input "31611"
click at [1147, 108] on input "Search" at bounding box center [1174, 121] width 55 height 27
